Goal: Task Accomplishment & Management: Manage account settings

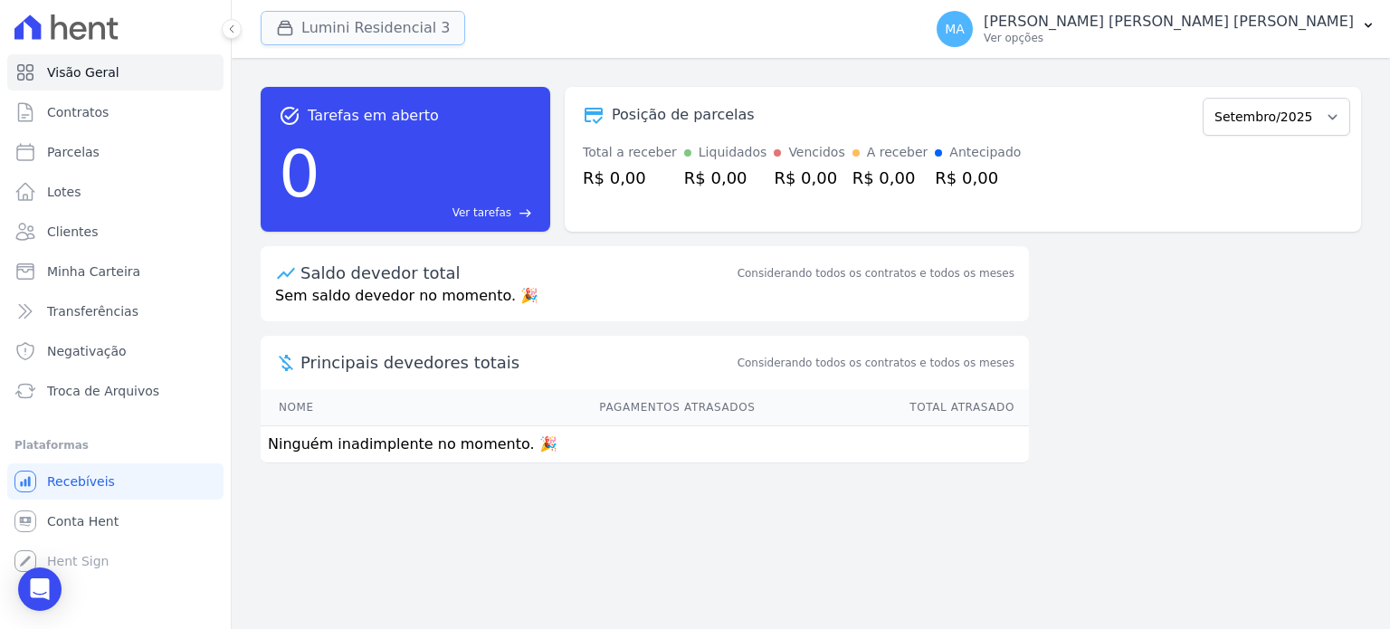
click at [387, 34] on button "Lumini Residencial 3" at bounding box center [363, 28] width 205 height 34
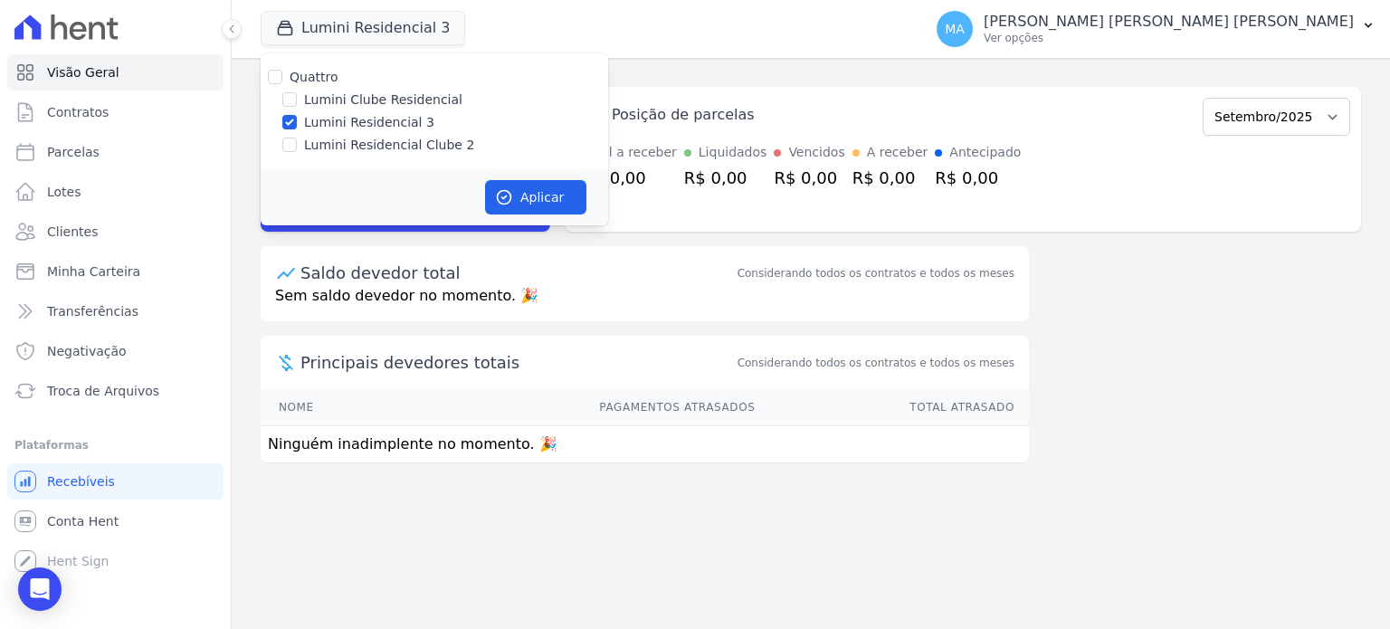
click at [346, 95] on label "Lumini Clube Residencial" at bounding box center [383, 100] width 158 height 19
click at [297, 95] on input "Lumini Clube Residencial" at bounding box center [289, 99] width 14 height 14
checkbox input "true"
click at [340, 120] on label "Lumini Residencial 3" at bounding box center [369, 122] width 130 height 19
click at [297, 120] on input "Lumini Residencial 3" at bounding box center [289, 122] width 14 height 14
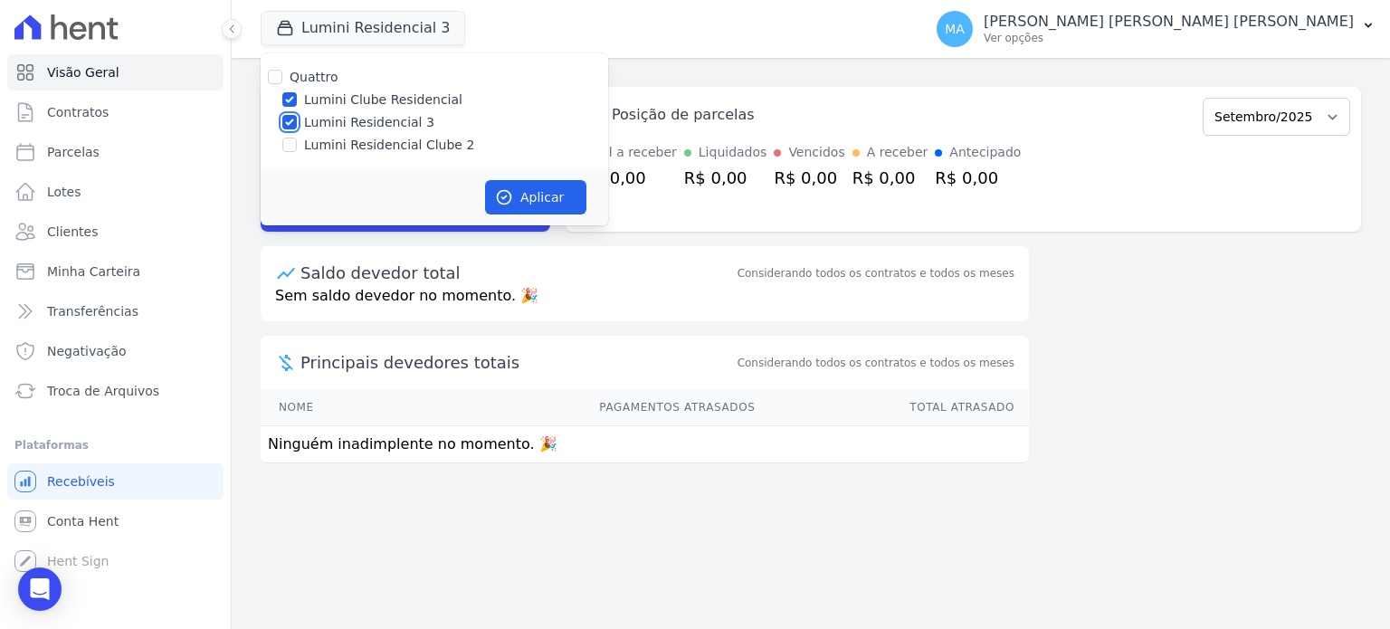
checkbox input "false"
click at [538, 202] on button "Aplicar" at bounding box center [535, 197] width 101 height 34
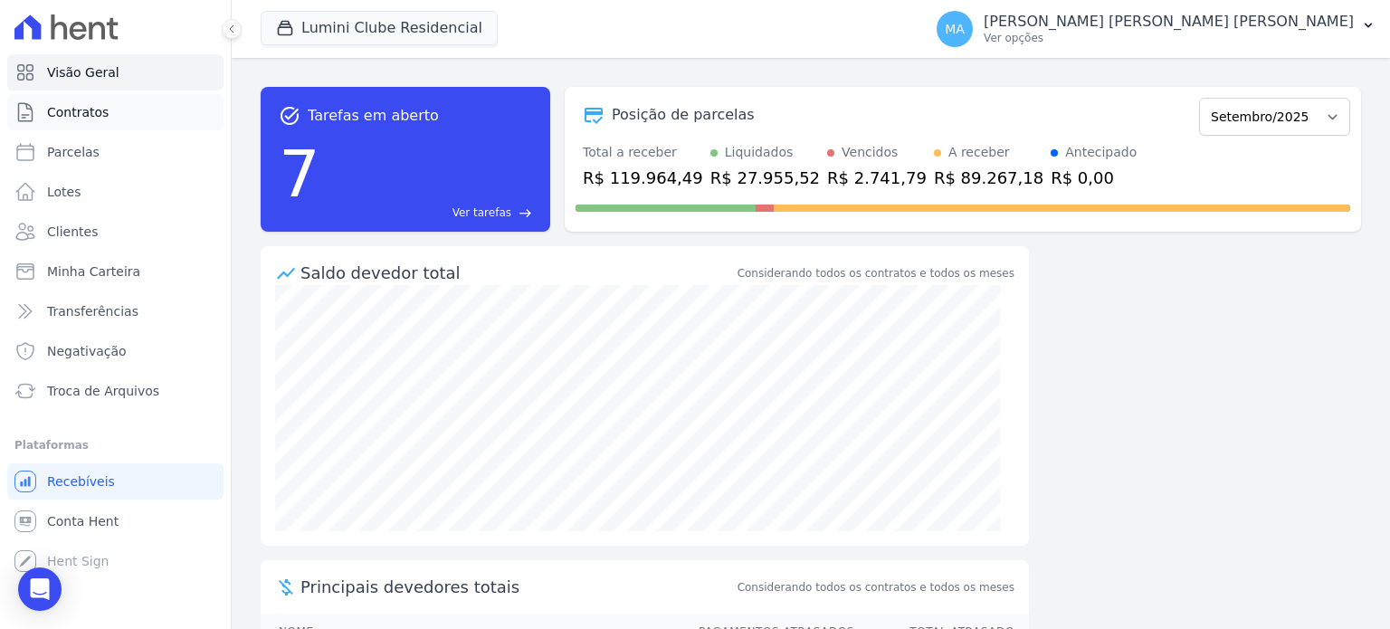
click at [100, 122] on link "Contratos" at bounding box center [115, 112] width 216 height 36
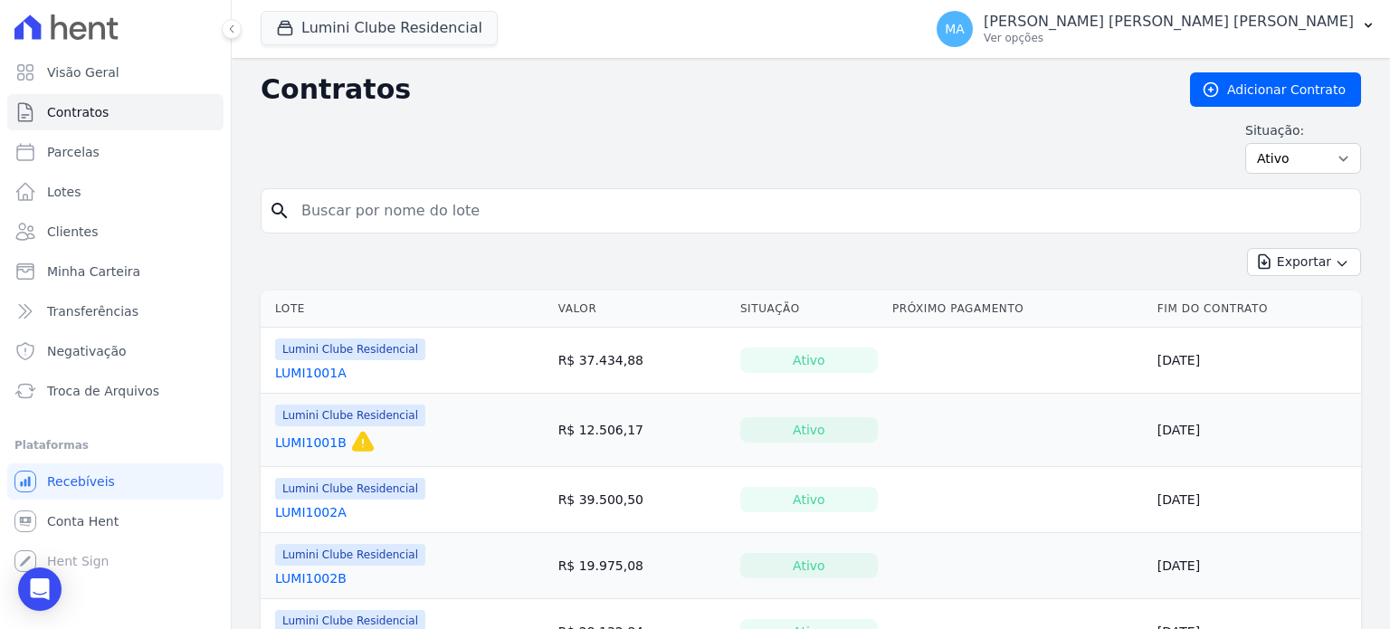
click at [477, 213] on input "search" at bounding box center [822, 211] width 1062 height 36
type input "701B"
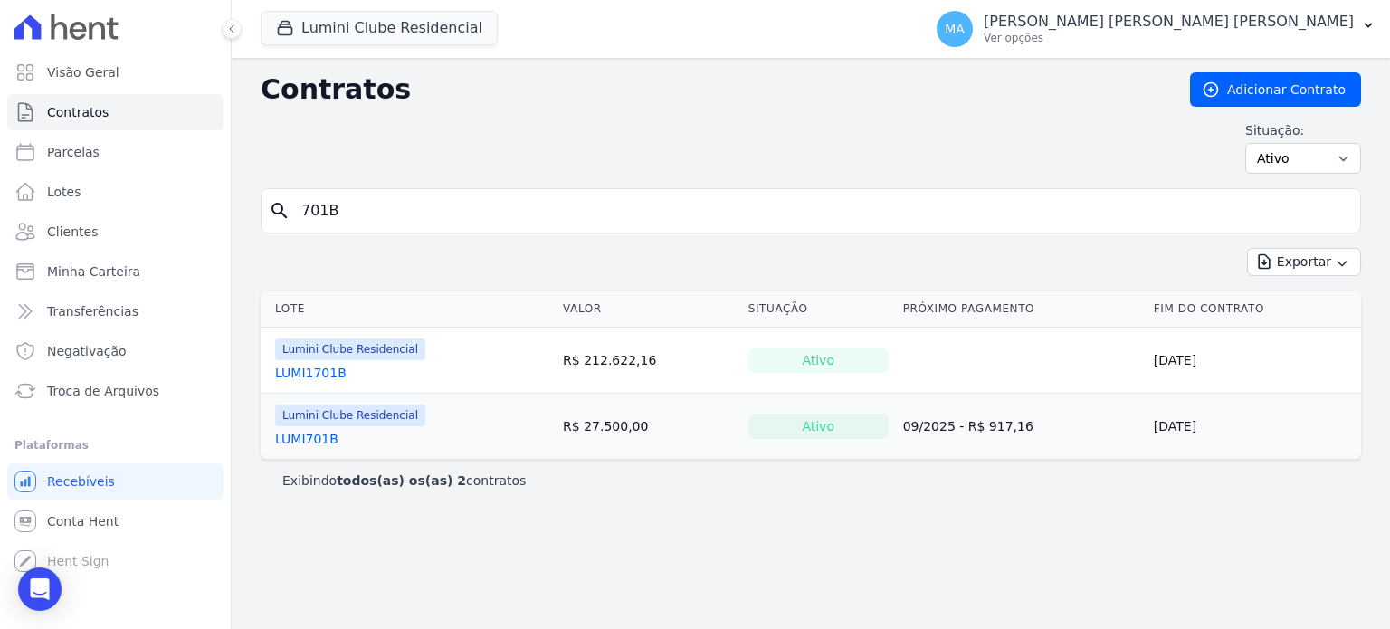
click at [316, 437] on link "LUMI701B" at bounding box center [306, 439] width 63 height 18
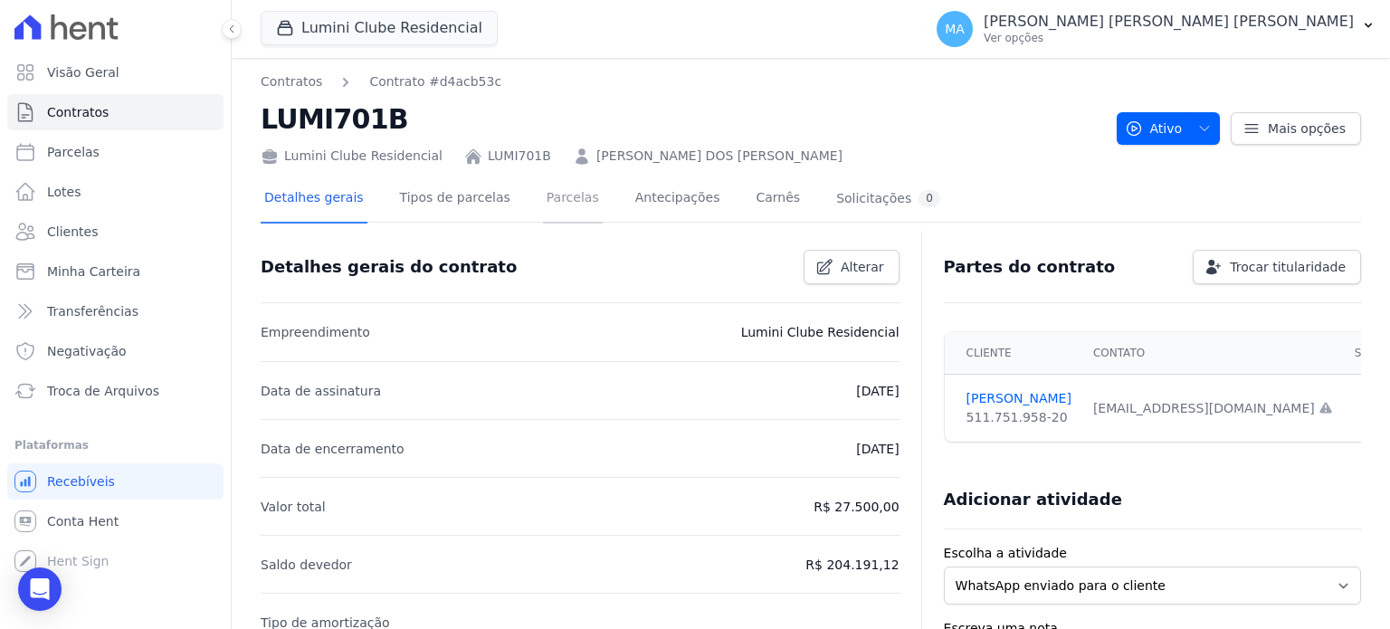
click at [559, 207] on link "Parcelas" at bounding box center [573, 200] width 60 height 48
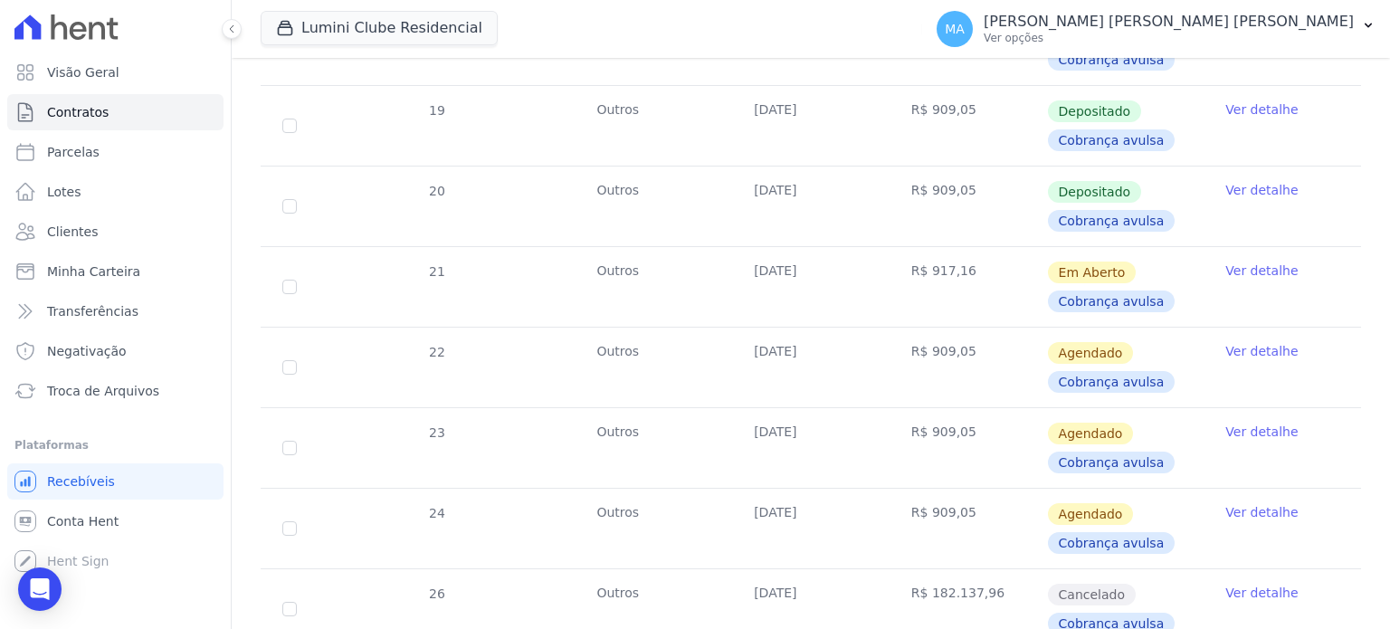
scroll to position [1720, 0]
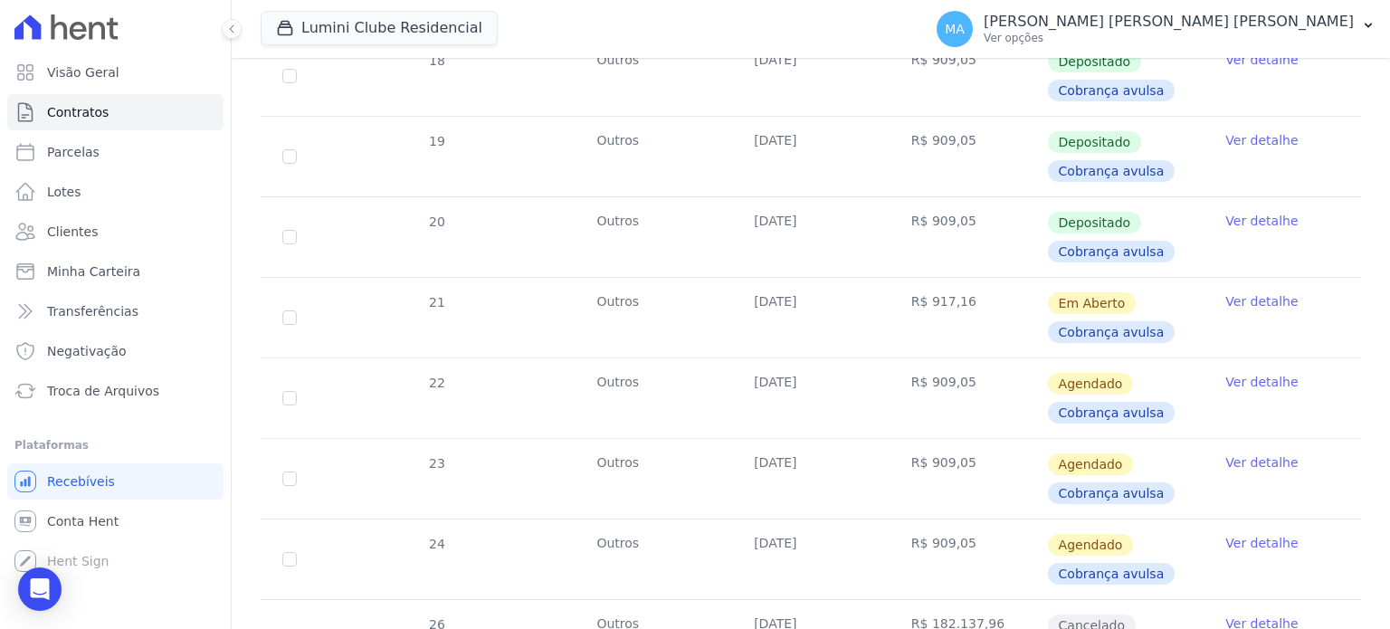
click at [1225, 213] on link "Ver detalhe" at bounding box center [1261, 221] width 72 height 18
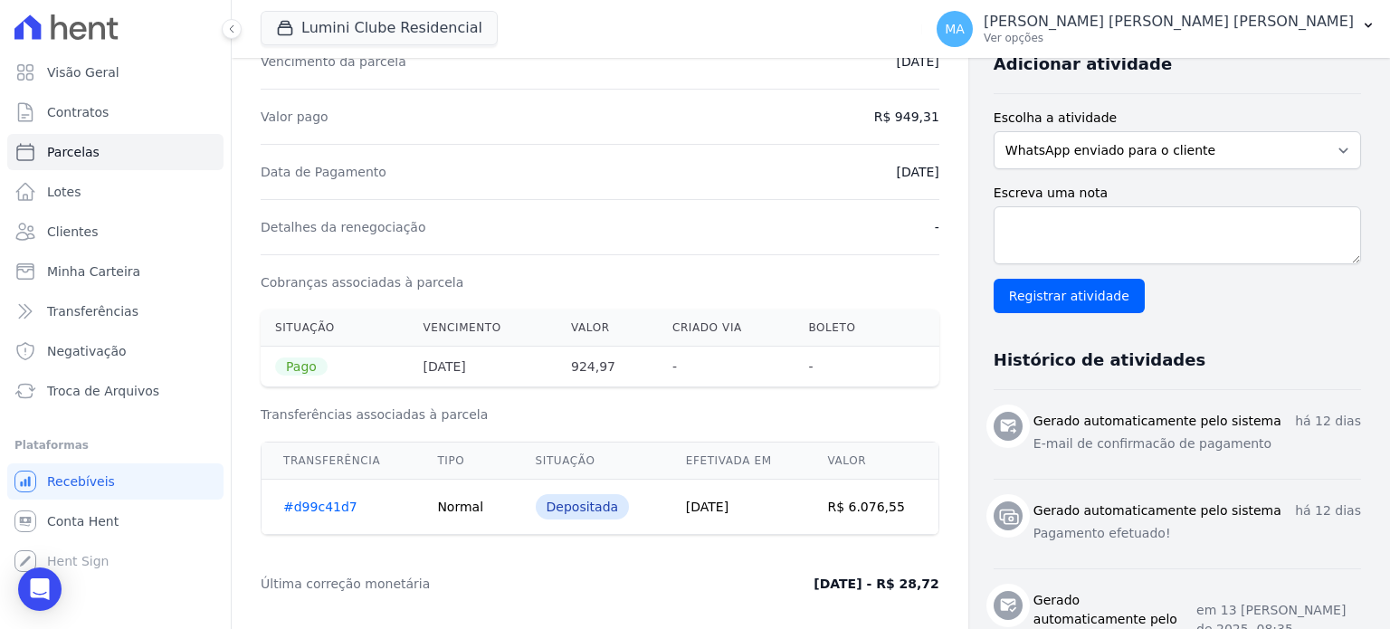
scroll to position [457, 0]
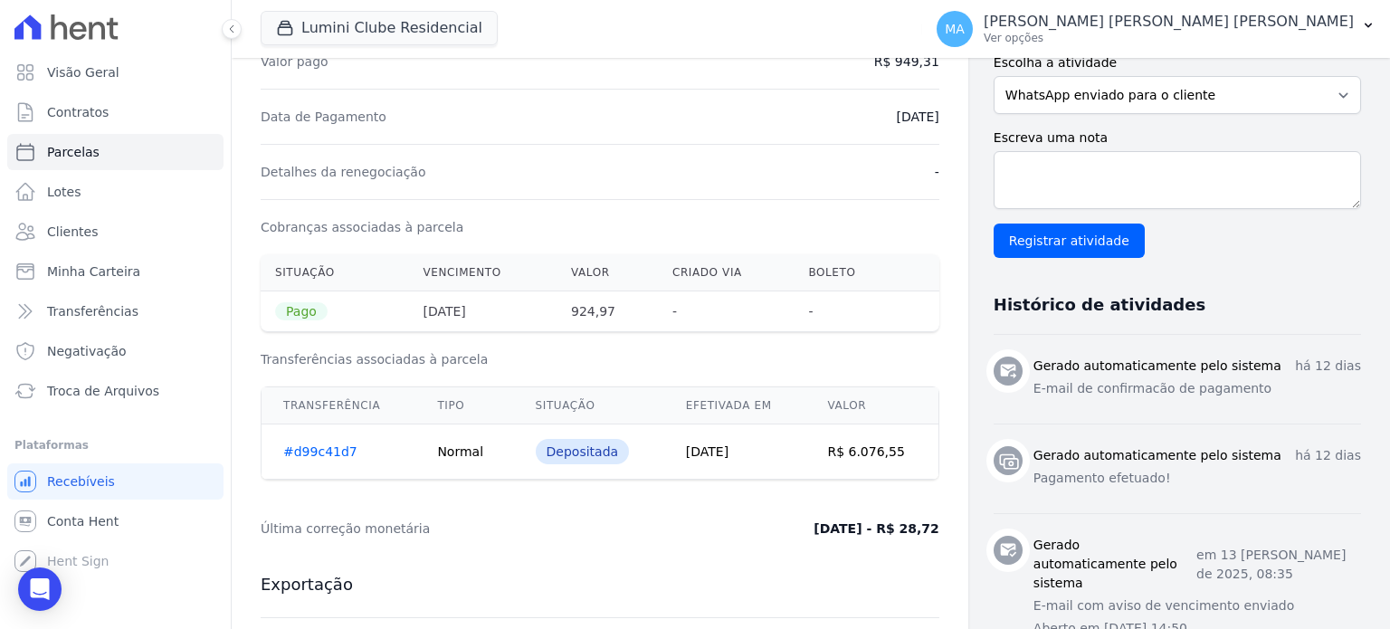
click at [741, 443] on td "[DATE]" at bounding box center [735, 451] width 142 height 55
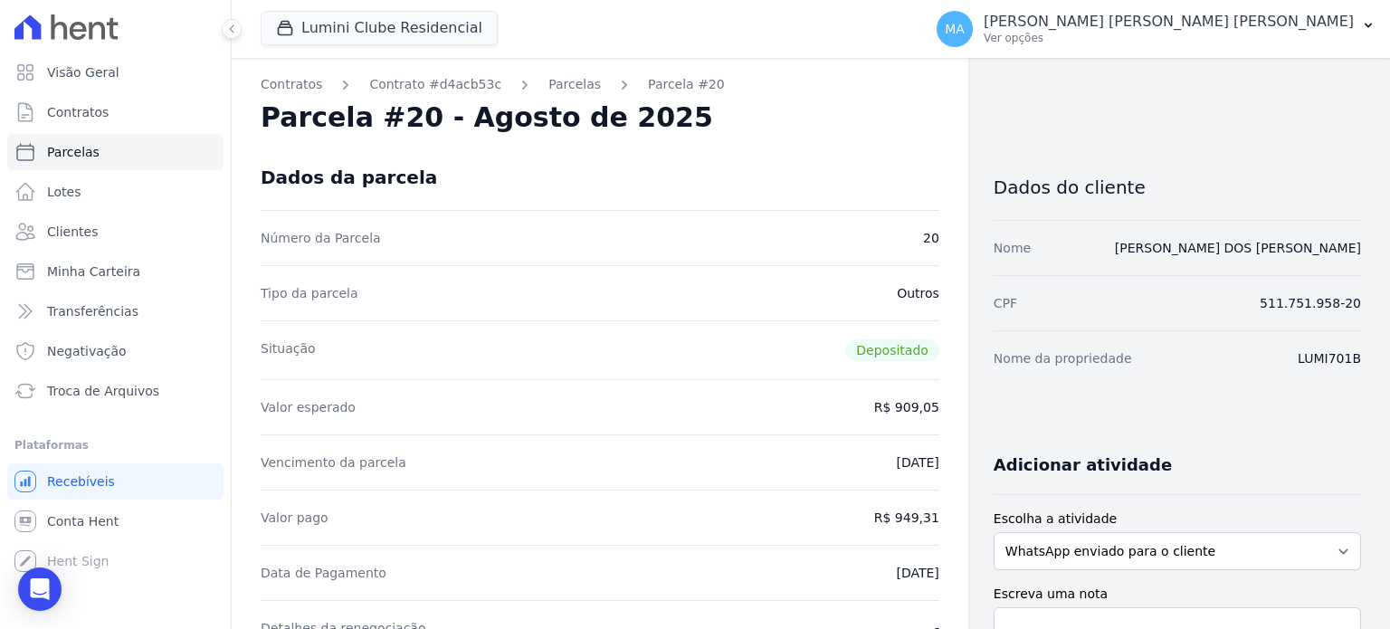
scroll to position [0, 0]
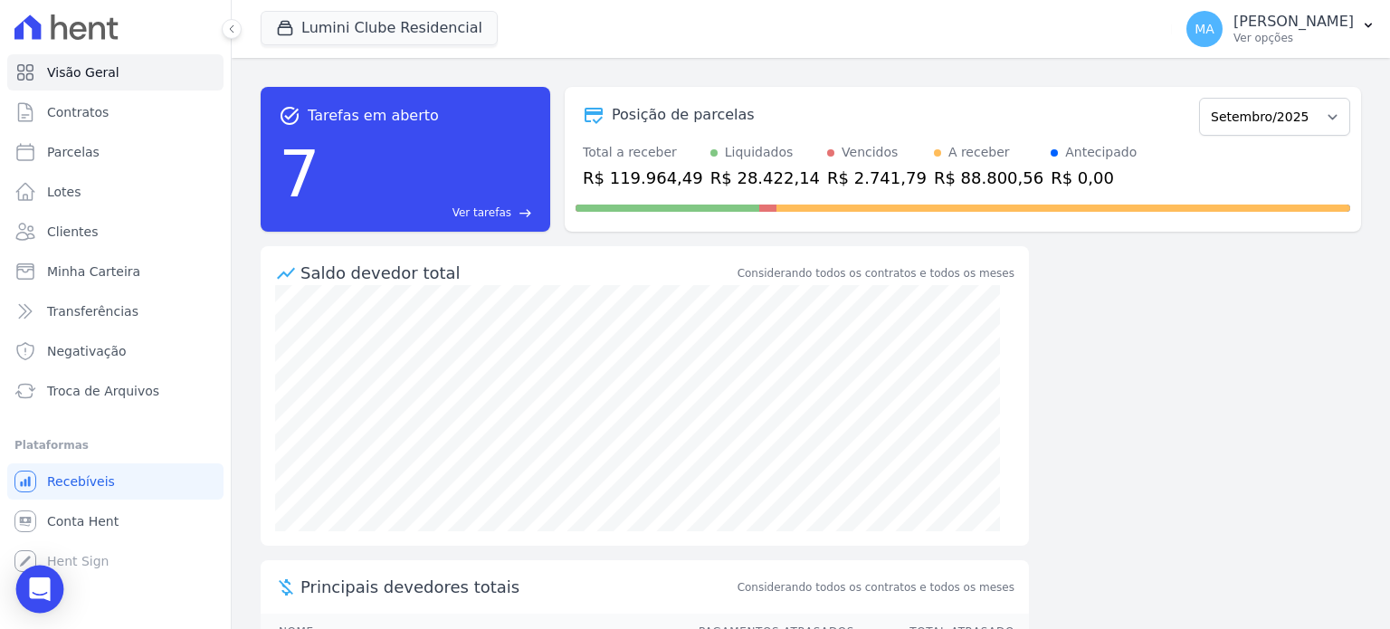
click at [43, 594] on icon "Open Intercom Messenger" at bounding box center [40, 589] width 24 height 24
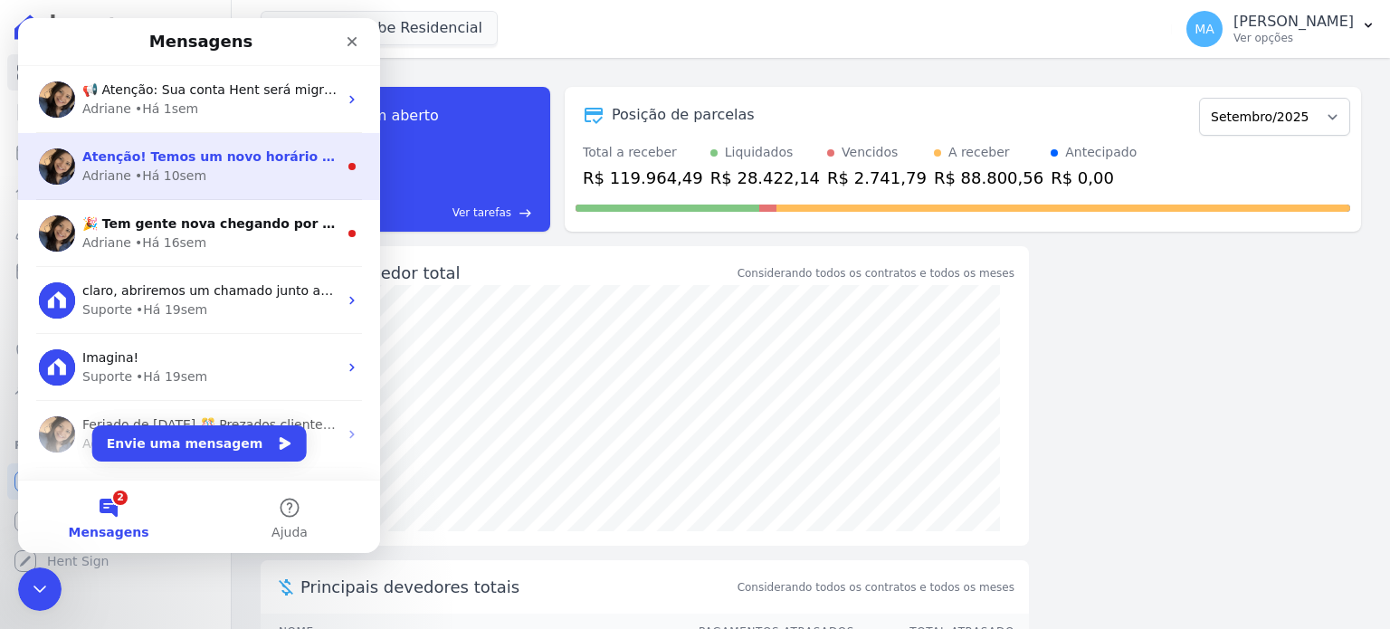
click at [232, 175] on div "Adriane • Há 10sem" at bounding box center [209, 176] width 255 height 19
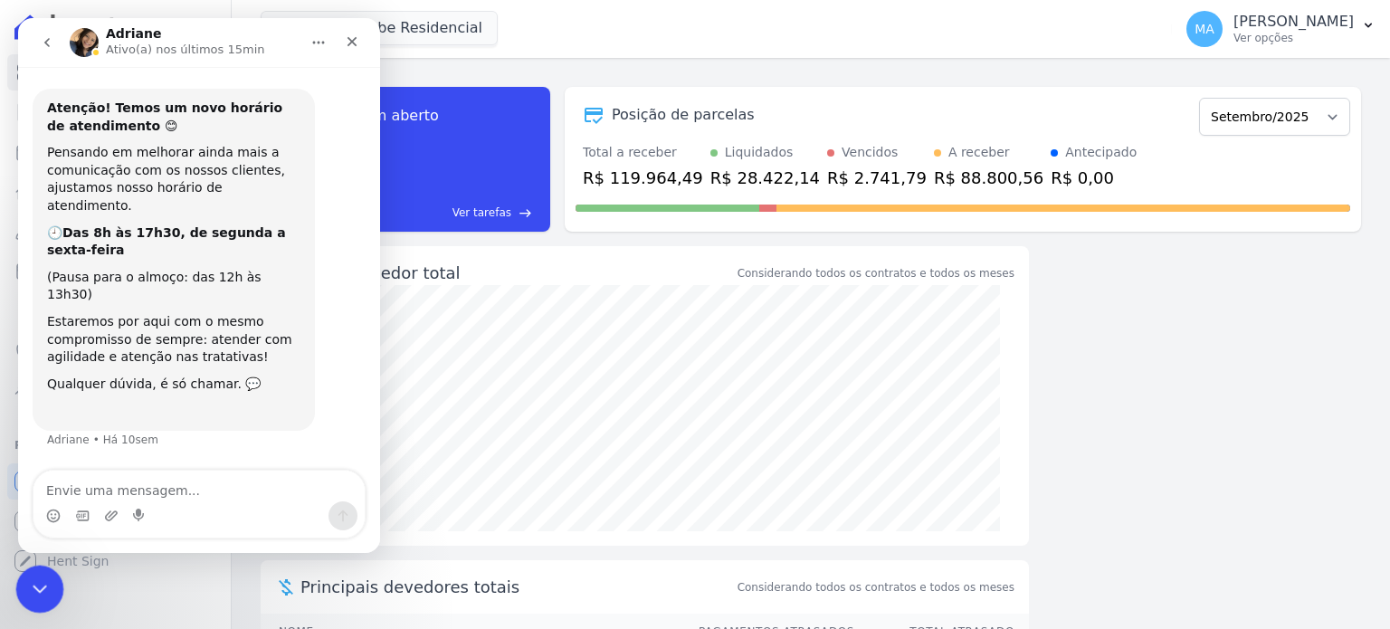
click at [39, 583] on icon "Encerramento do Messenger da Intercom" at bounding box center [37, 587] width 22 height 22
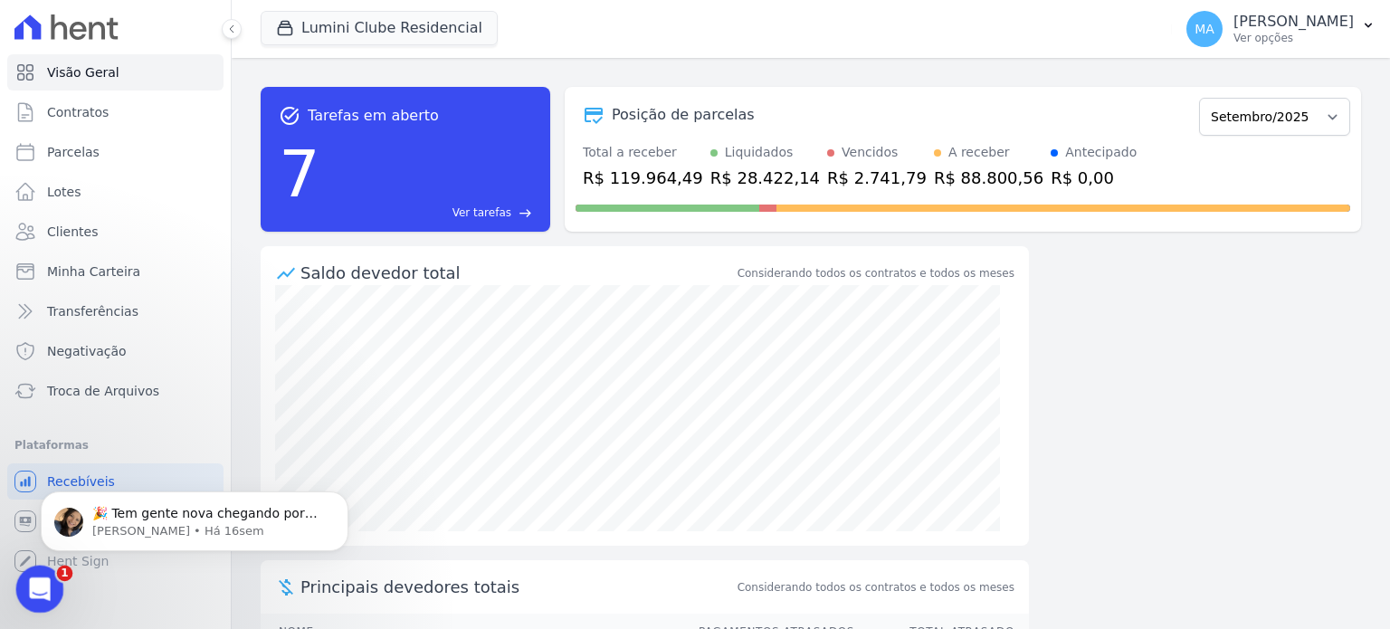
click at [39, 583] on icon "Abertura do Messenger da Intercom" at bounding box center [38, 587] width 30 height 30
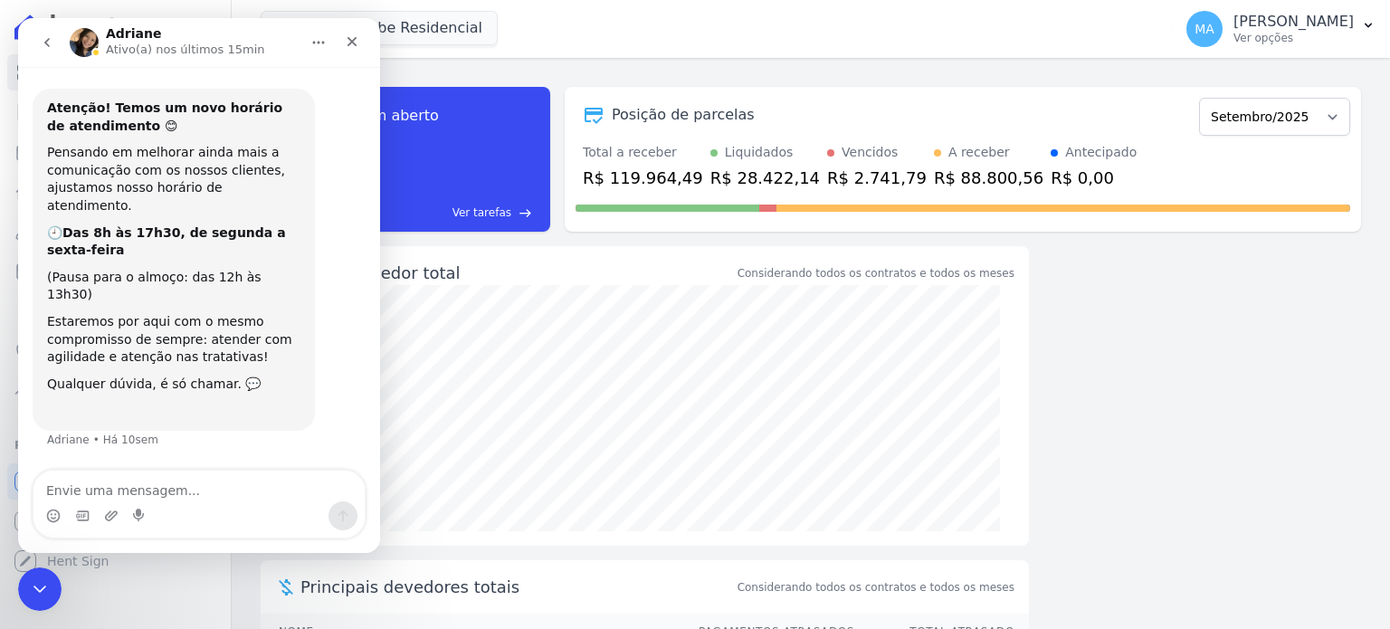
click at [48, 52] on button "go back" at bounding box center [47, 42] width 34 height 34
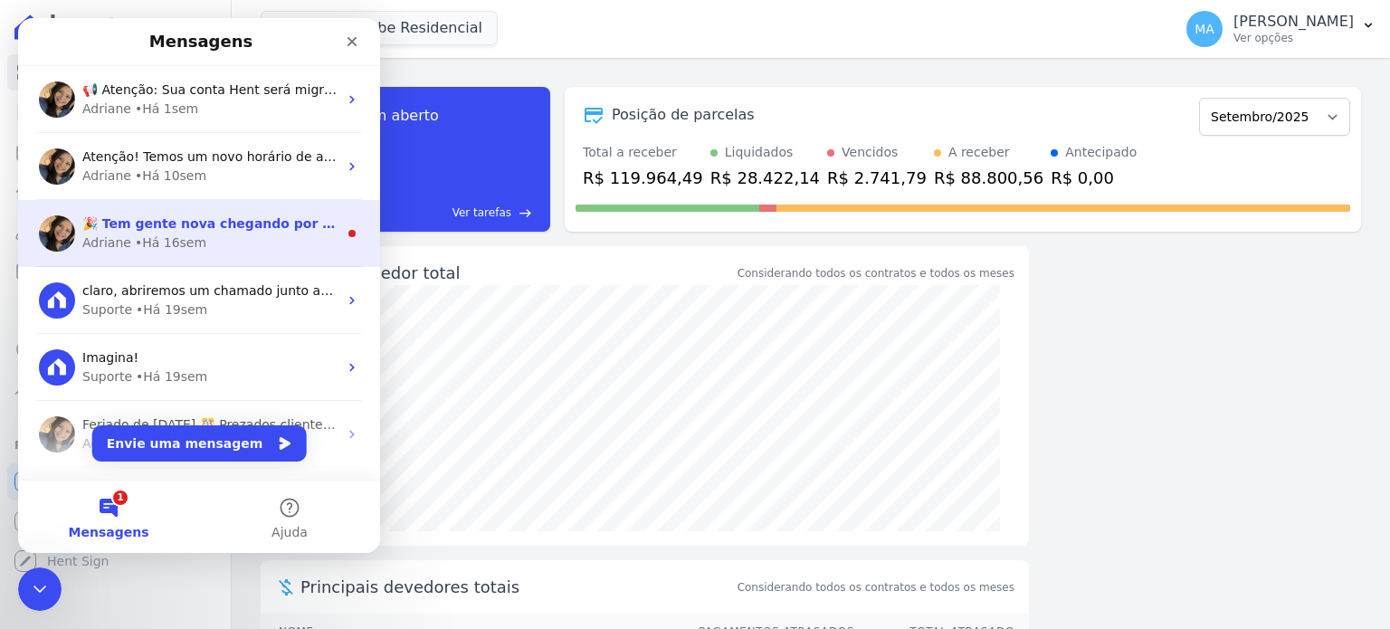
click at [231, 249] on div "Adriane • Há 16sem" at bounding box center [209, 242] width 255 height 19
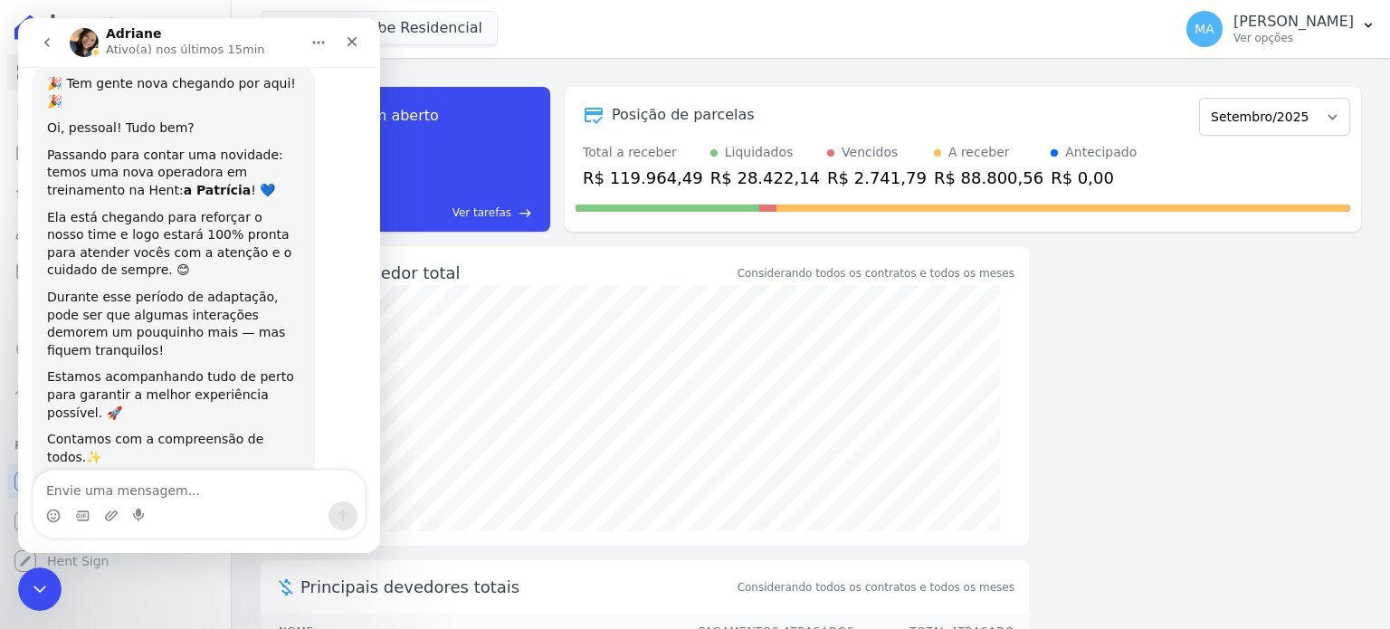
scroll to position [24, 0]
click at [45, 49] on icon "go back" at bounding box center [47, 42] width 14 height 14
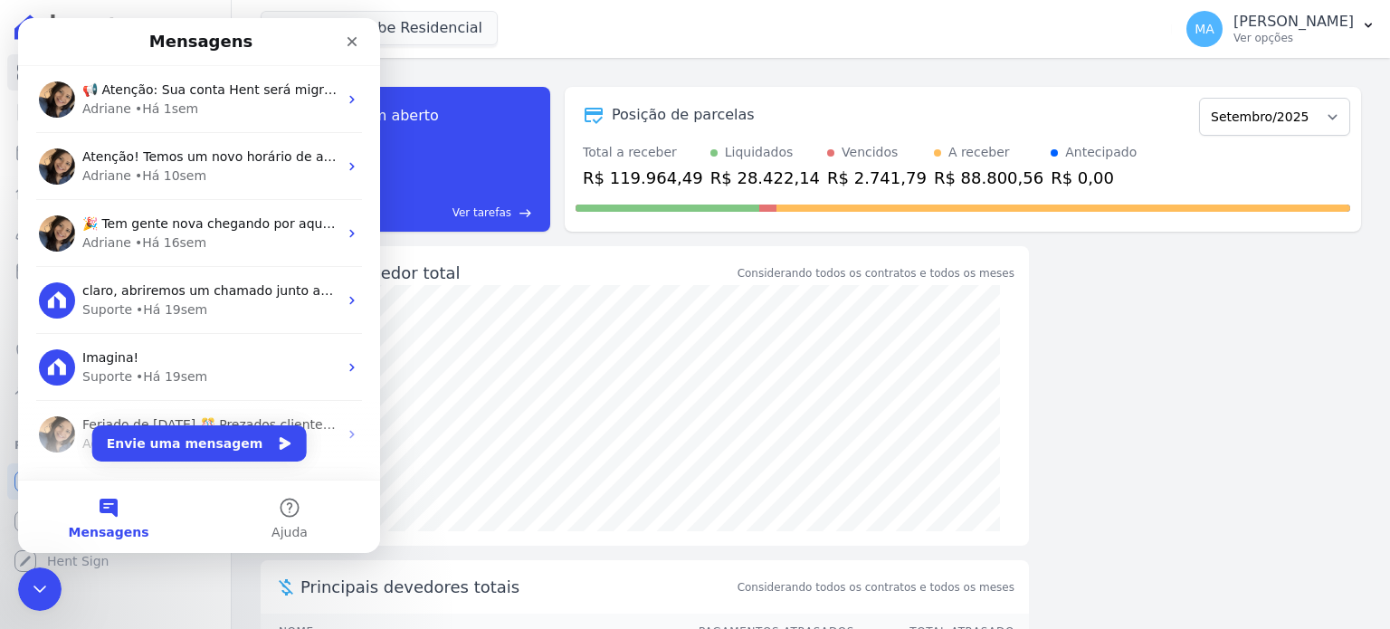
scroll to position [0, 0]
click at [206, 443] on button "Envie uma mensagem" at bounding box center [199, 443] width 214 height 36
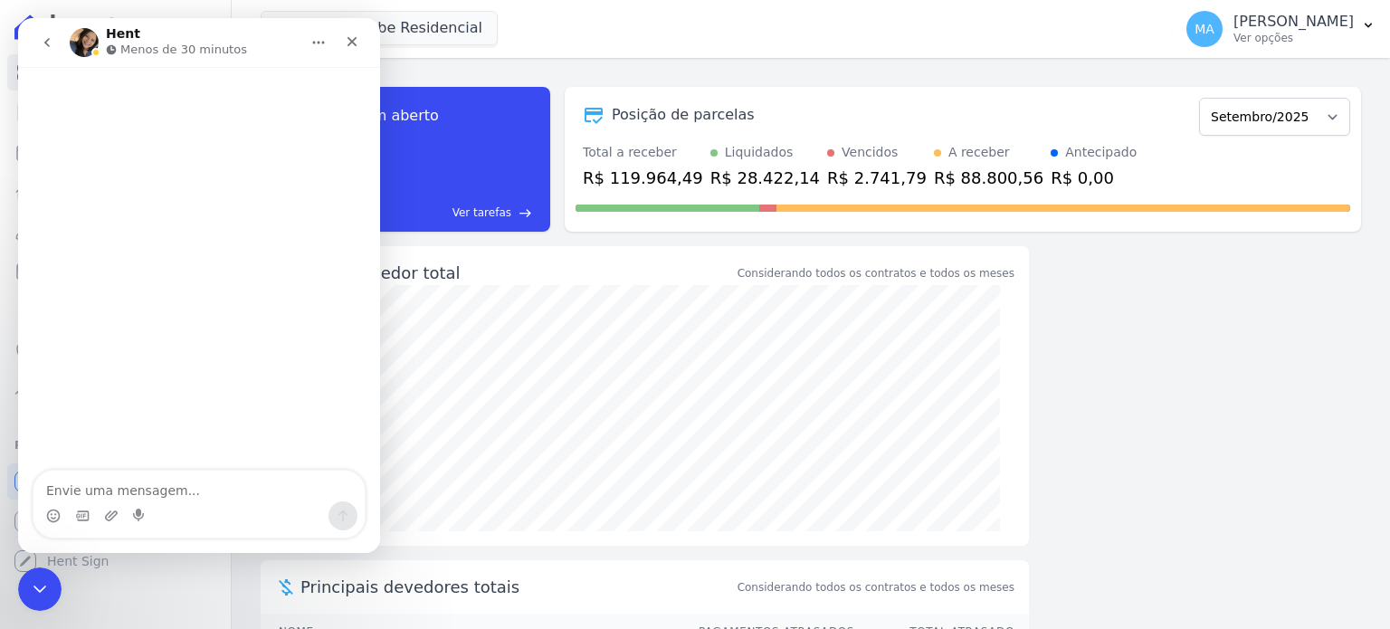
type textarea "G"
type textarea "B"
click at [348, 46] on icon "Fechar" at bounding box center [352, 41] width 14 height 14
